Goal: Task Accomplishment & Management: Manage account settings

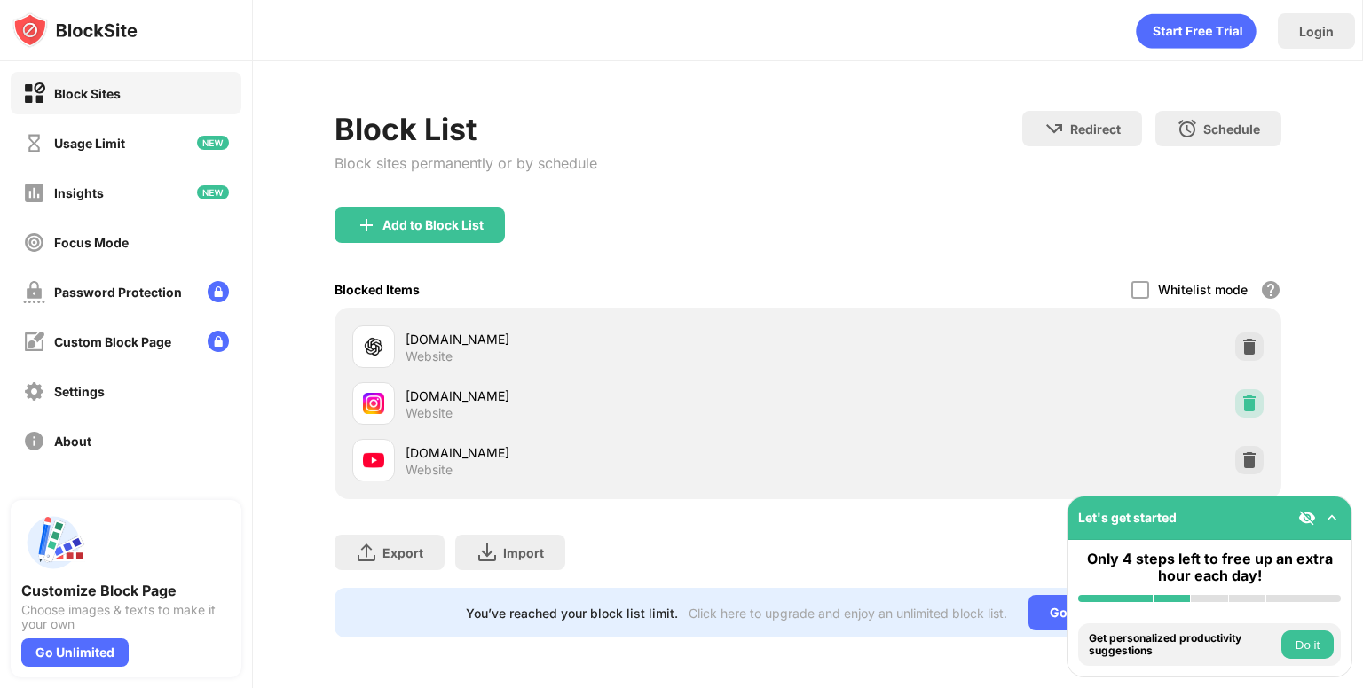
click at [1251, 398] on img at bounding box center [1249, 404] width 18 height 18
